Goal: Information Seeking & Learning: Learn about a topic

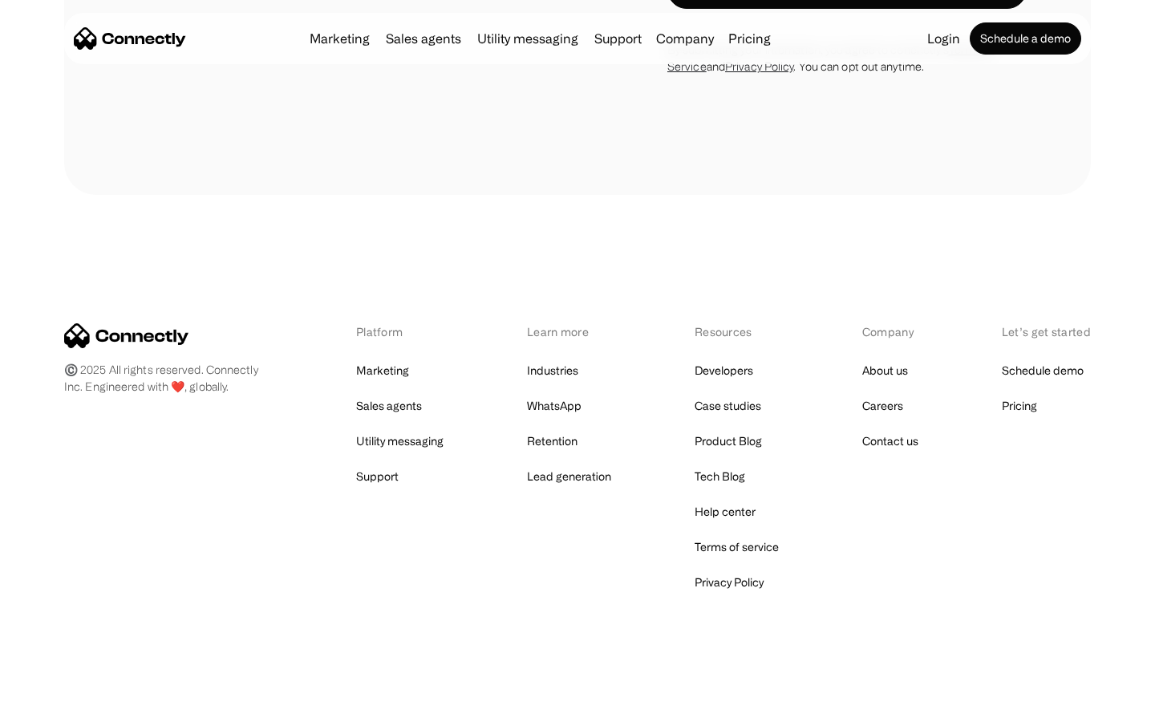
scroll to position [2713, 0]
